Goal: Task Accomplishment & Management: Manage account settings

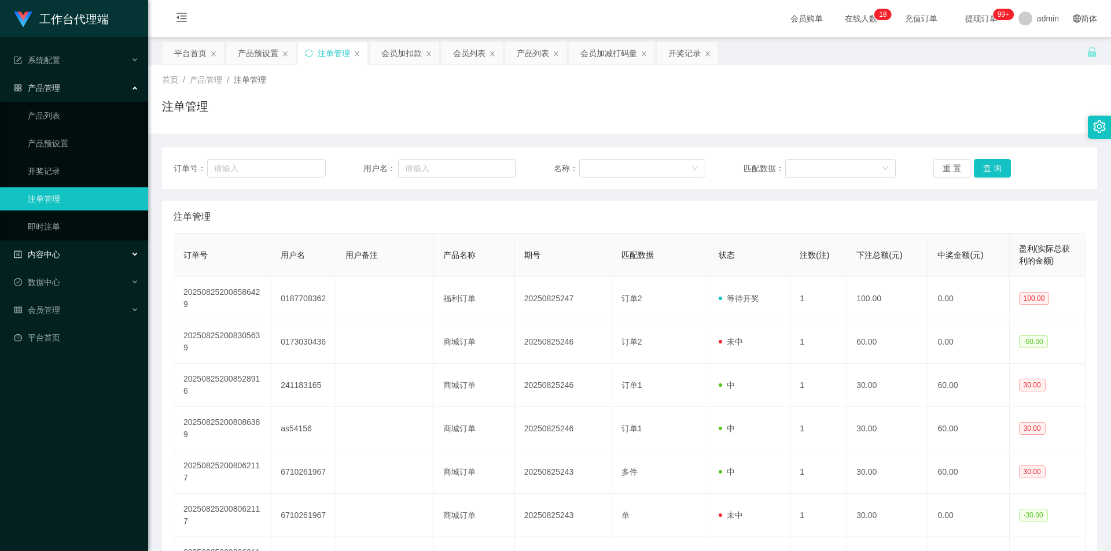
scroll to position [174, 0]
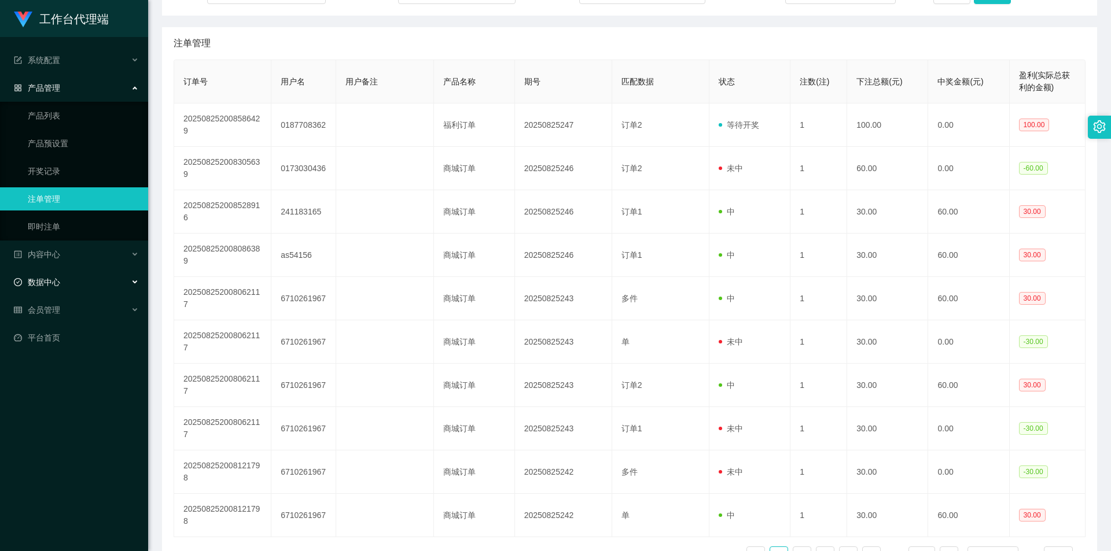
click at [97, 272] on div "数据中心" at bounding box center [74, 282] width 148 height 23
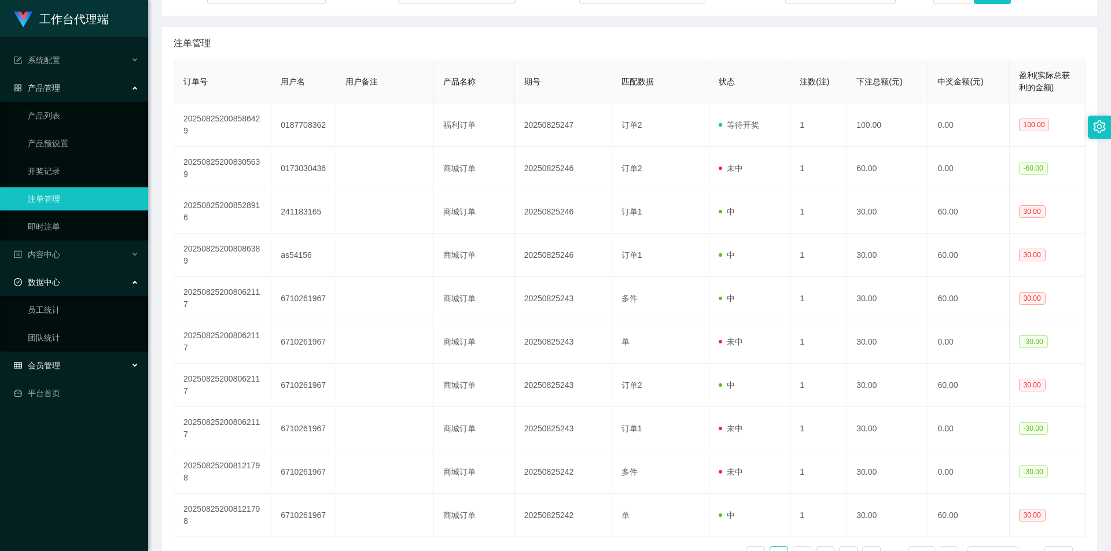
click at [88, 366] on div "会员管理" at bounding box center [74, 365] width 148 height 23
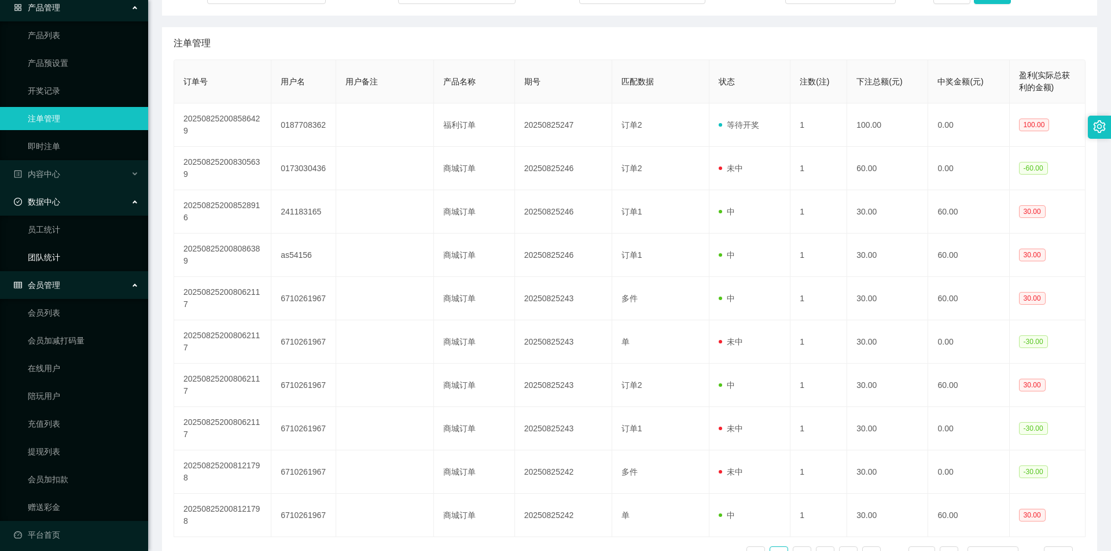
scroll to position [87, 0]
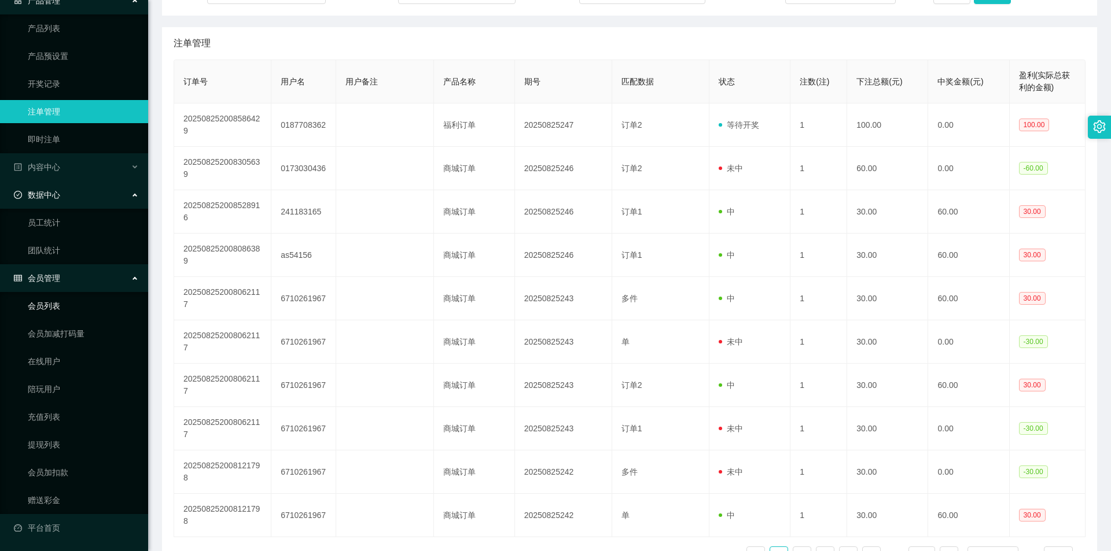
click at [90, 312] on link "会员列表" at bounding box center [83, 305] width 111 height 23
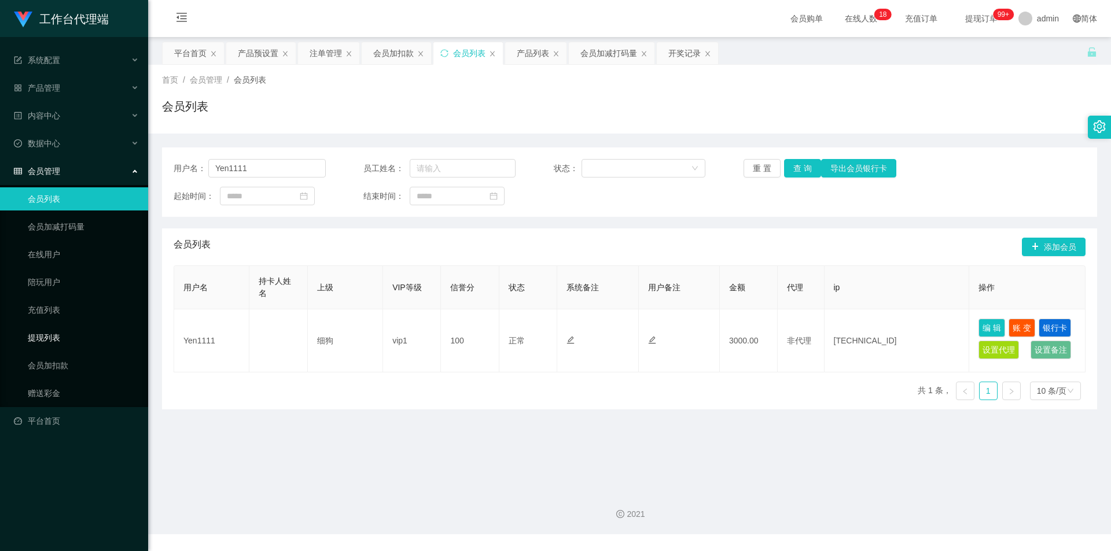
click at [87, 334] on link "提现列表" at bounding box center [83, 337] width 111 height 23
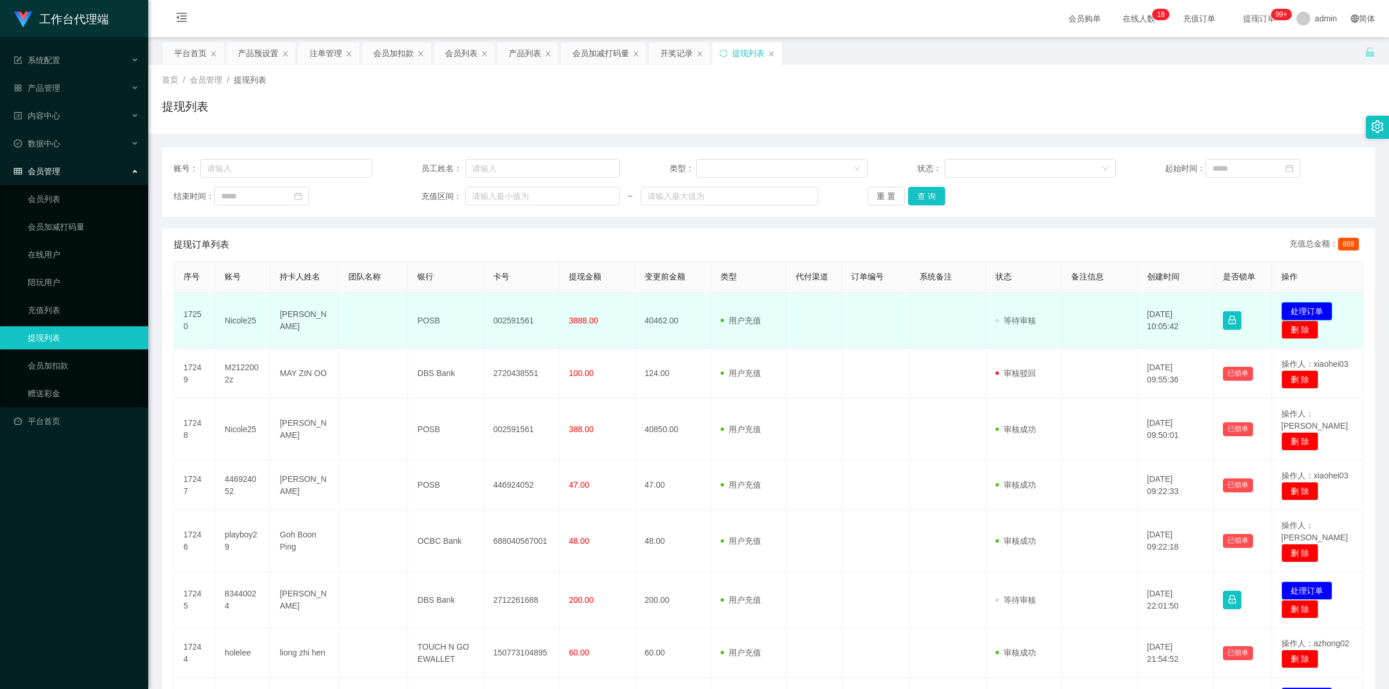
click at [1110, 310] on button "处理订单" at bounding box center [1306, 311] width 51 height 19
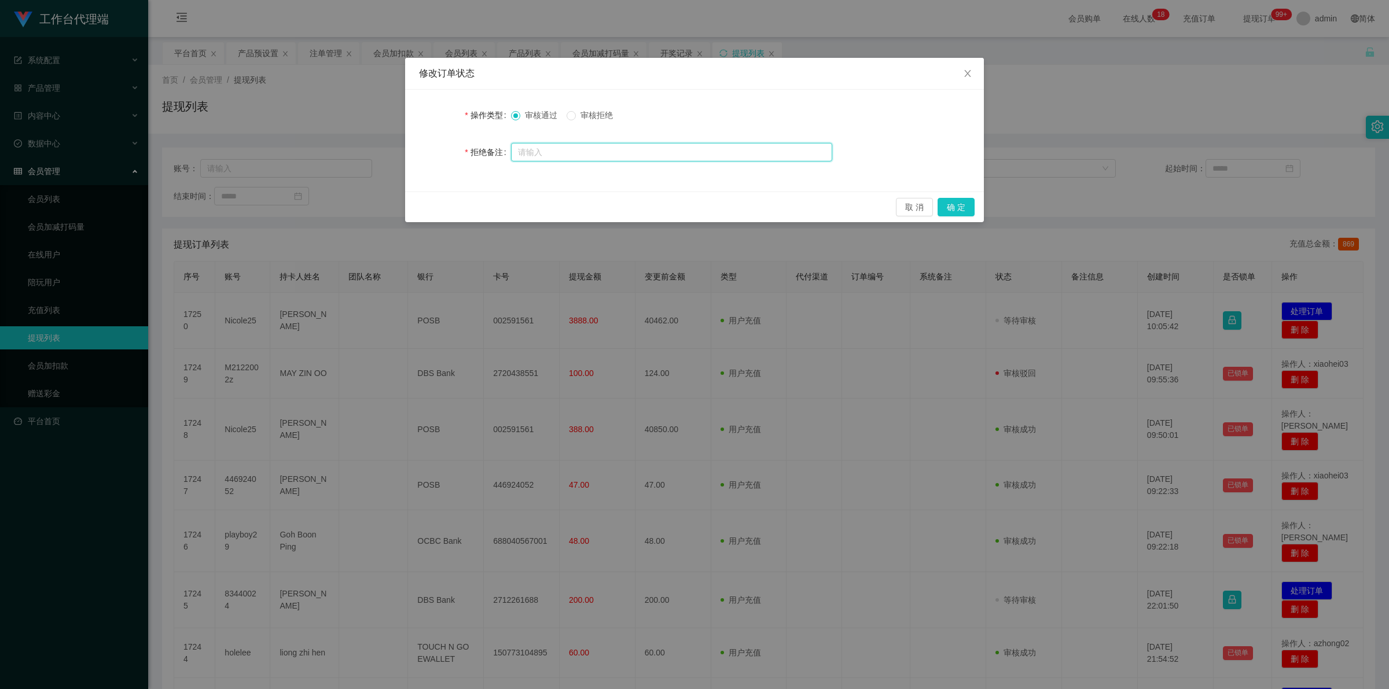
click at [649, 153] on input "text" at bounding box center [671, 152] width 321 height 19
click at [579, 115] on span "审核拒绝" at bounding box center [597, 115] width 42 height 9
click at [648, 146] on input "text" at bounding box center [671, 152] width 321 height 19
paste input "由于您未按照商家的要求进行提现，系统已对您的账户进行风控冻结，并扣除平台信誉分20分。请及时联系相关人员以便处理此事。谢谢您的理解与配合"
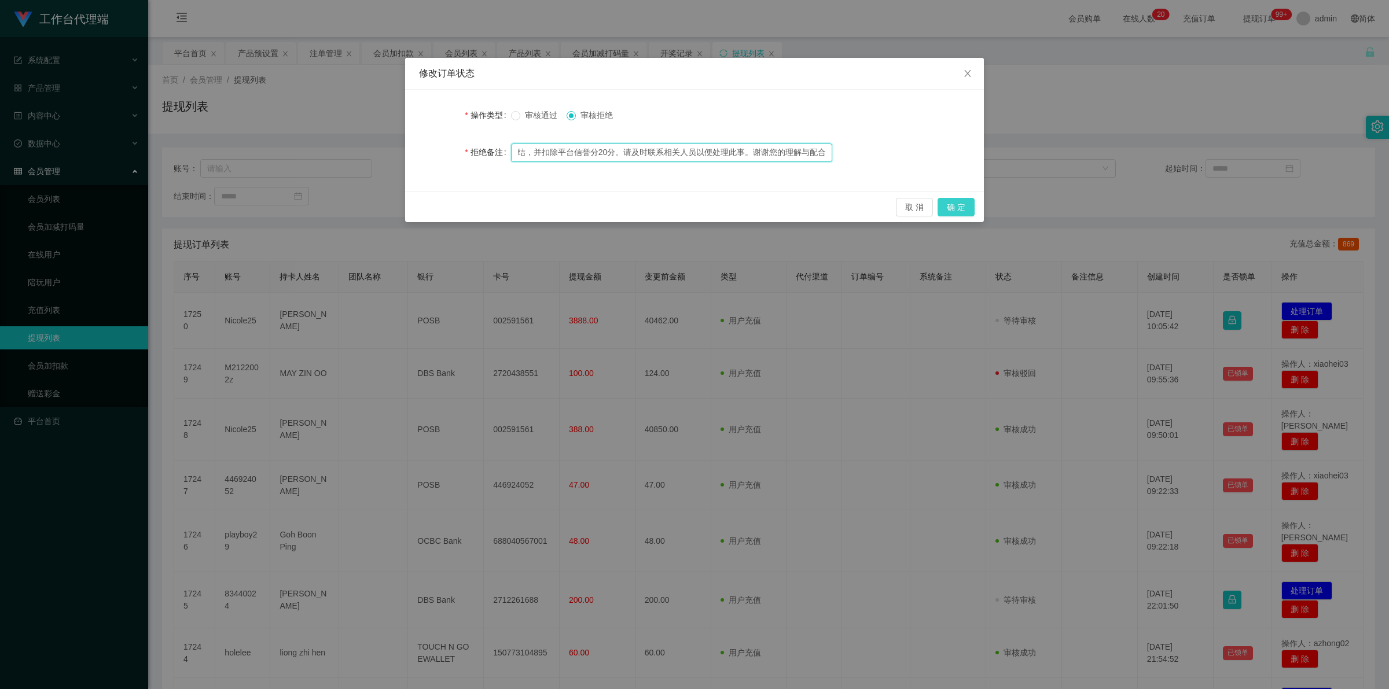
type input "由于您未按照商家的要求进行提现，系统已对您的账户进行风控冻结，并扣除平台信誉分20分。请及时联系相关人员以便处理此事。谢谢您的理解与配合"
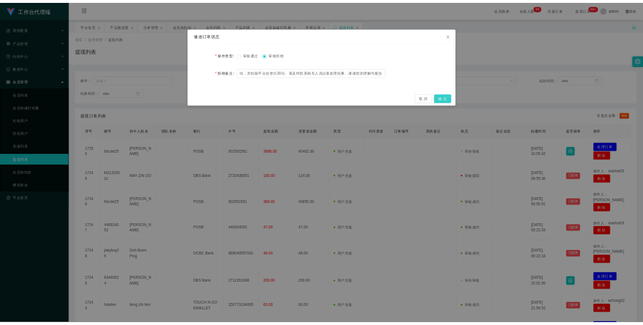
scroll to position [0, 0]
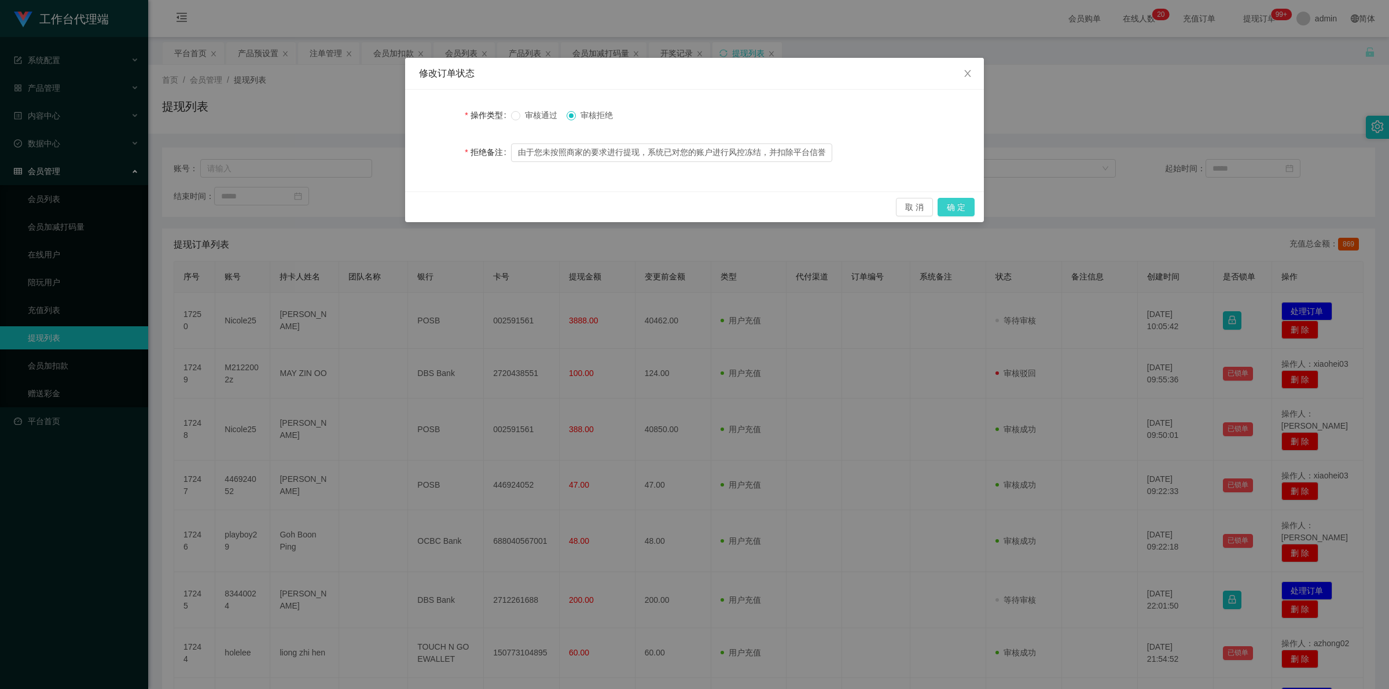
click at [964, 204] on button "确 定" at bounding box center [955, 207] width 37 height 19
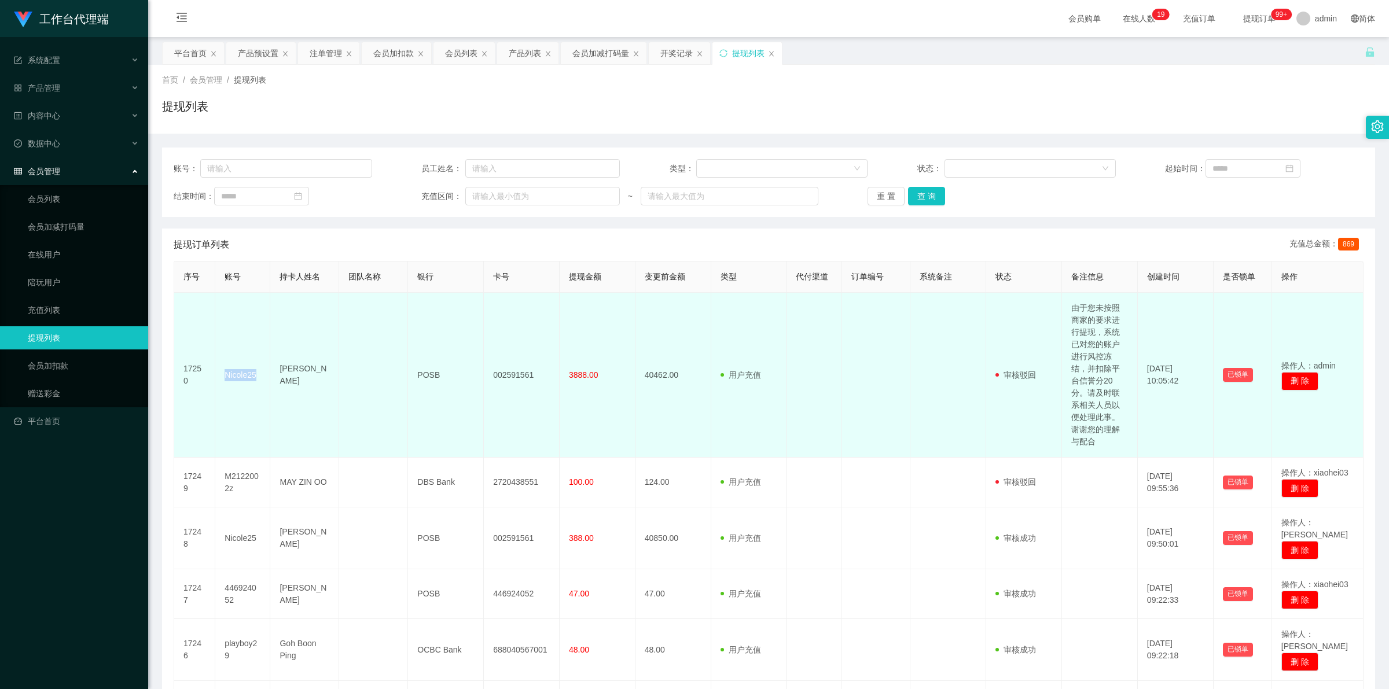
drag, startPoint x: 226, startPoint y: 375, endPoint x: 259, endPoint y: 372, distance: 33.1
click at [259, 372] on td "Nicole25" at bounding box center [242, 375] width 55 height 165
copy td "Nicole25"
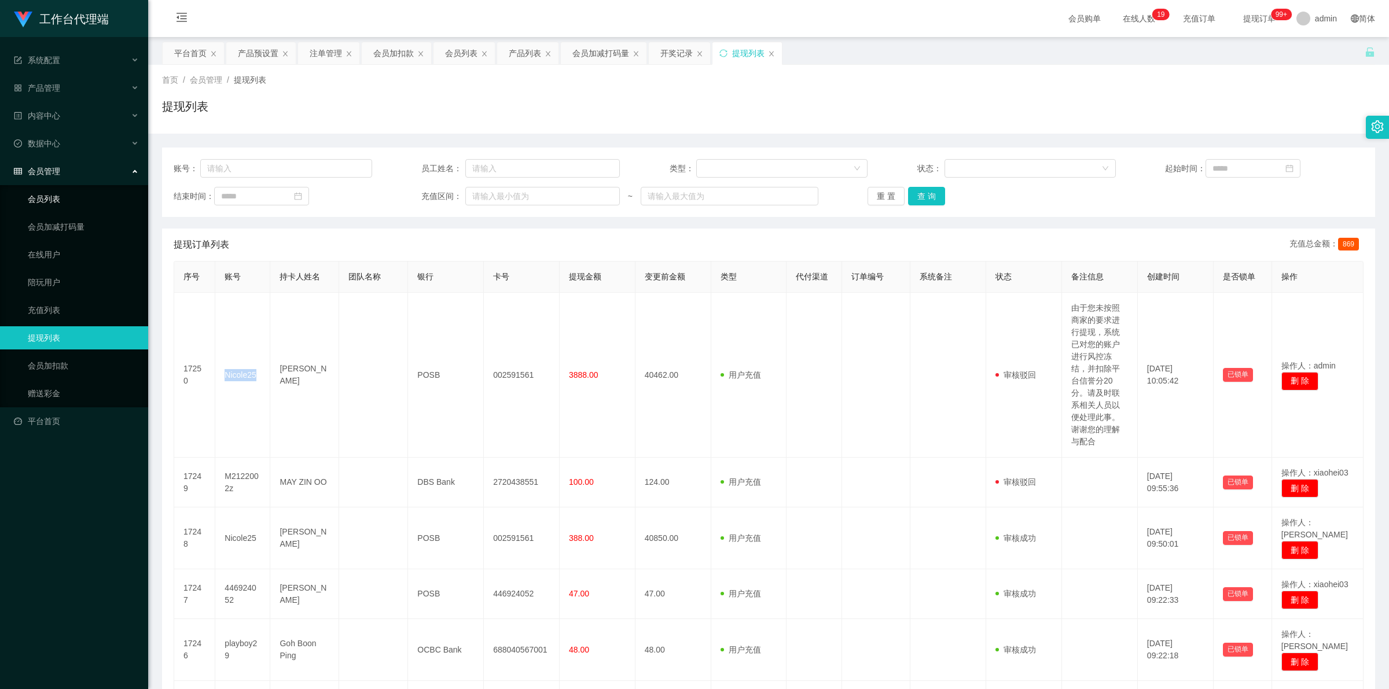
click at [67, 207] on link "会员列表" at bounding box center [83, 198] width 111 height 23
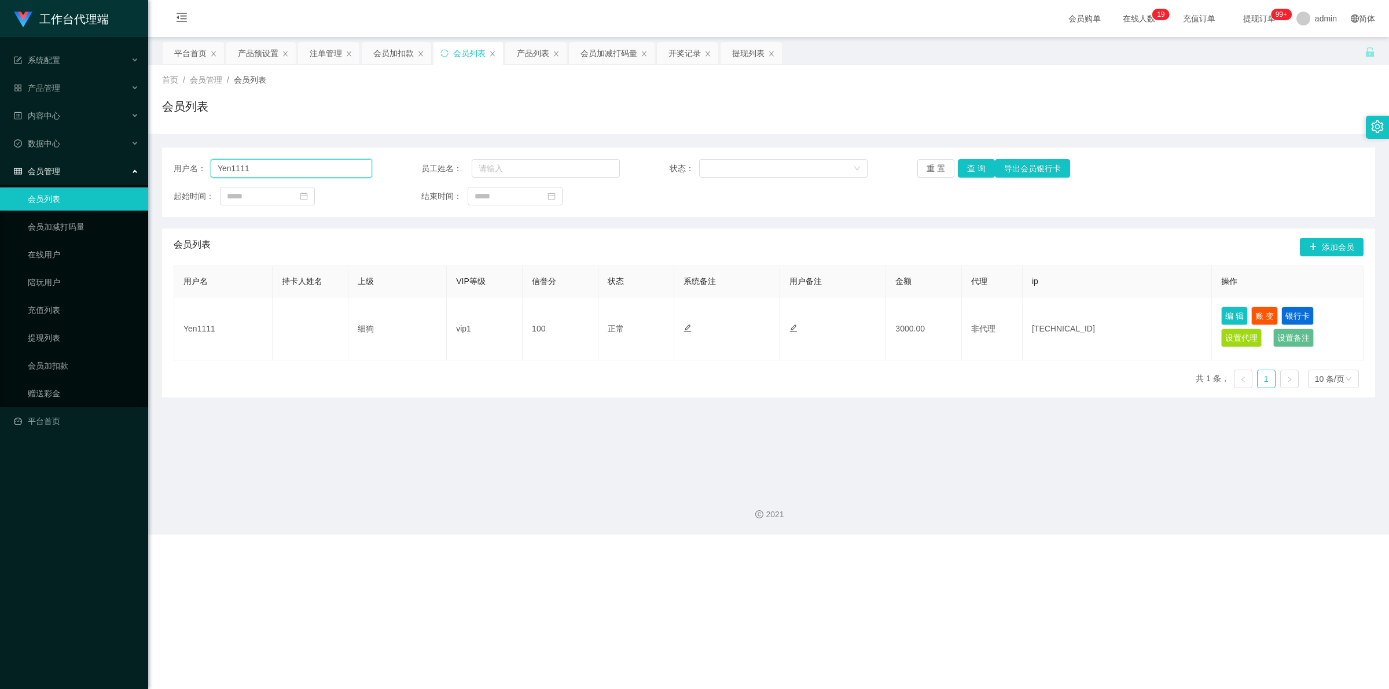
drag, startPoint x: 269, startPoint y: 175, endPoint x: 209, endPoint y: 172, distance: 60.2
click at [209, 172] on div "用户名： Yen1111" at bounding box center [273, 168] width 198 height 19
paste input "Nicole25"
type input "Nicole25"
click at [965, 160] on button "查 询" at bounding box center [976, 168] width 37 height 19
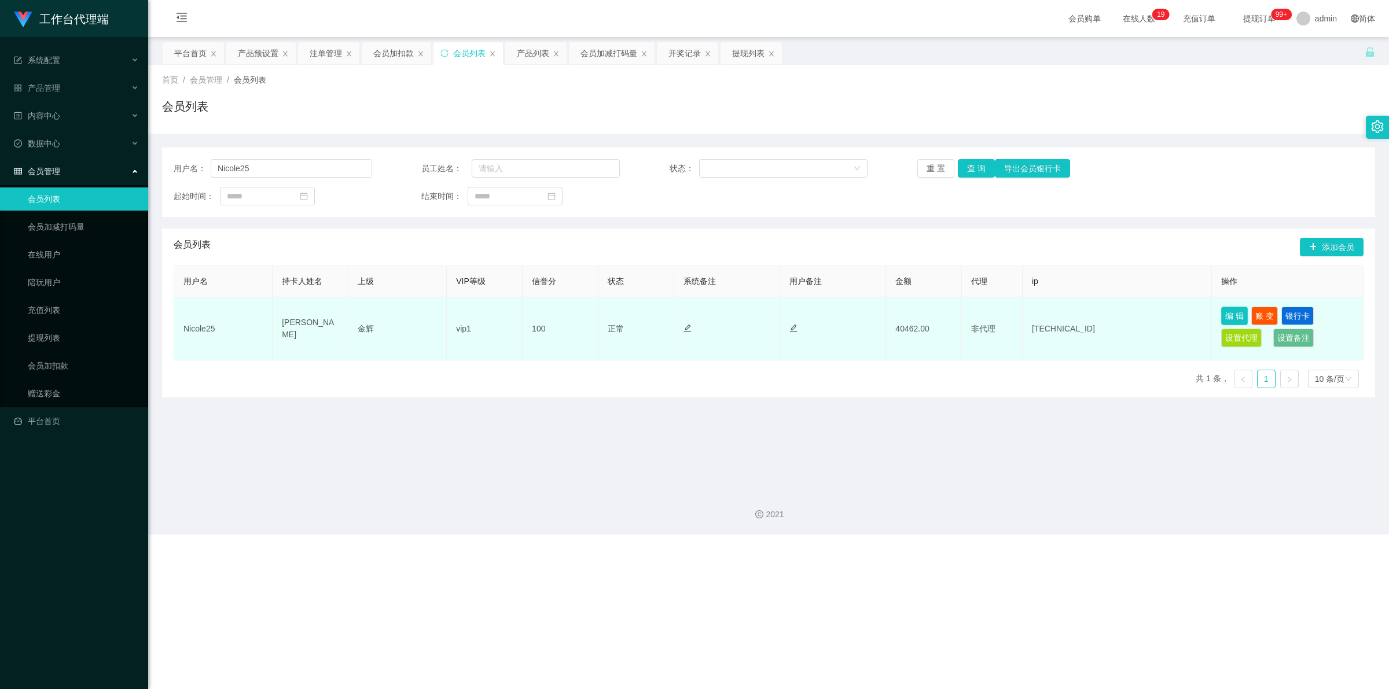
click at [1110, 311] on button "编 辑" at bounding box center [1234, 316] width 27 height 19
type input "Nicole25"
type input "[PERSON_NAME]"
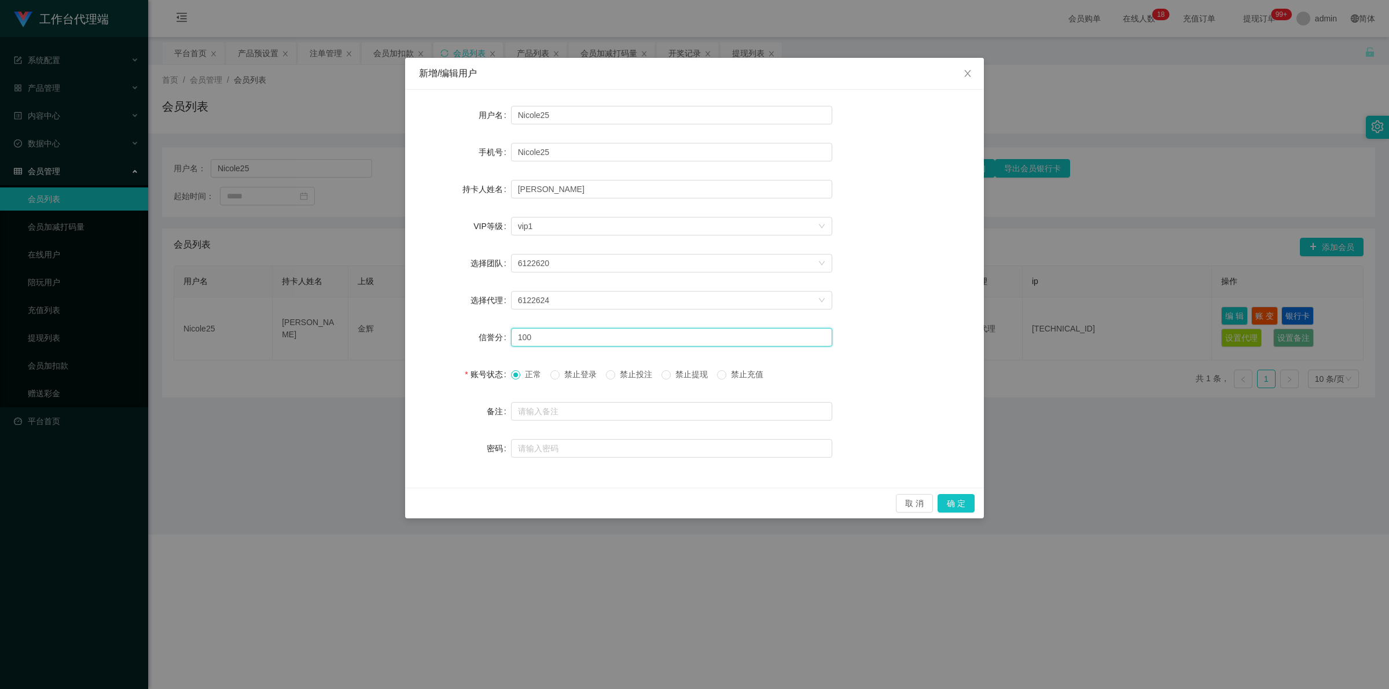
click at [585, 340] on input "100" at bounding box center [671, 337] width 321 height 19
type input "1"
type input "80"
click at [969, 496] on button "确 定" at bounding box center [955, 503] width 37 height 19
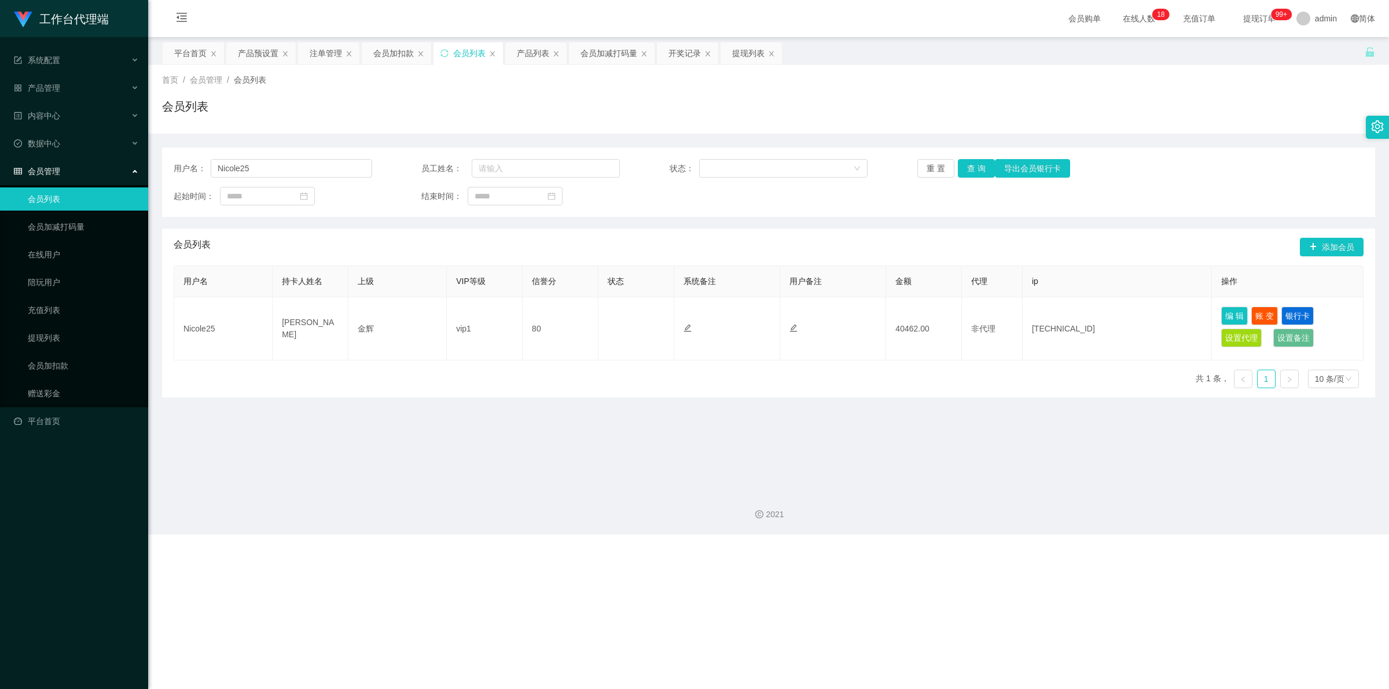
click at [77, 169] on div "会员管理" at bounding box center [74, 171] width 148 height 23
